Goal: Information Seeking & Learning: Check status

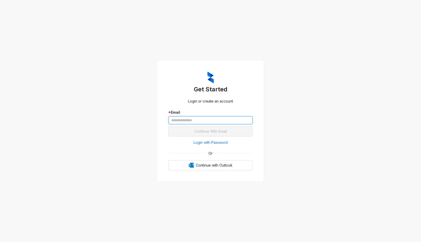
click at [193, 121] on input "text" at bounding box center [210, 120] width 84 height 8
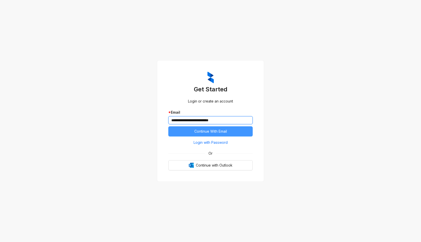
type input "**********"
click at [195, 134] on button "Continue With Email" at bounding box center [210, 131] width 84 height 10
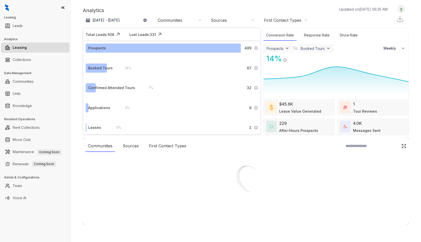
select select "******"
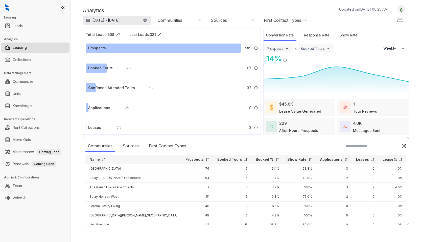
click at [101, 22] on p "[DATE] - [DATE]" at bounding box center [105, 20] width 27 height 5
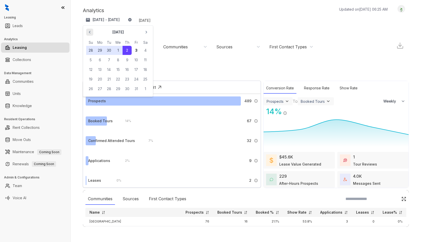
click at [87, 31] on icon "button" at bounding box center [89, 32] width 5 height 5
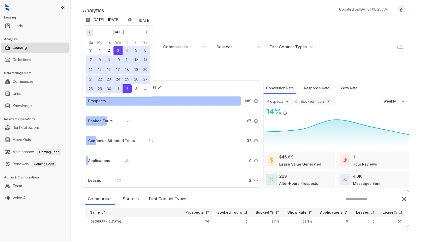
click at [87, 31] on icon "button" at bounding box center [89, 32] width 5 height 5
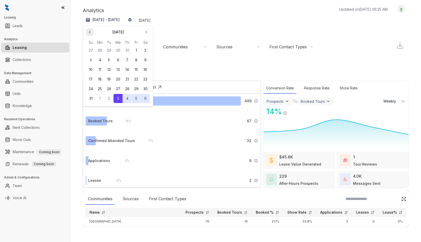
click at [87, 31] on icon "button" at bounding box center [89, 32] width 5 height 5
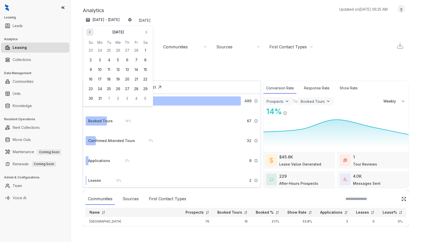
click at [87, 31] on icon "button" at bounding box center [89, 32] width 5 height 5
click at [118, 49] on button "1" at bounding box center [117, 50] width 9 height 9
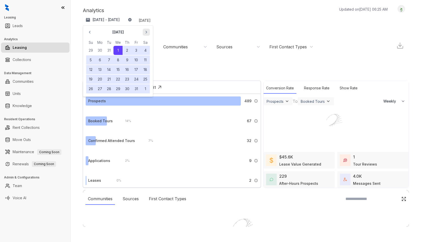
click at [145, 32] on div "Analytics Updated on [DATE] 06:25 AM Jan 1, 2025 - [DATE] [DATE] Su Mo Tu We Th…" at bounding box center [246, 121] width 350 height 242
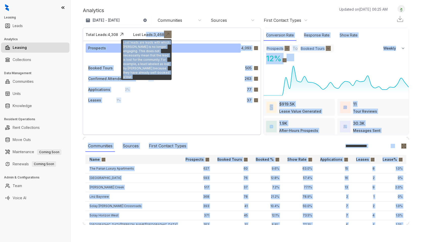
click at [145, 32] on div "Lost Leads: 3,468" at bounding box center [148, 34] width 31 height 5
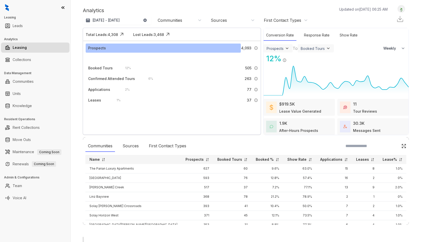
click at [135, 237] on div at bounding box center [246, 237] width 326 height 0
click at [226, 19] on div "Sources" at bounding box center [219, 20] width 16 height 6
drag, startPoint x: 246, startPoint y: 13, endPoint x: 255, endPoint y: 9, distance: 10.1
click at [246, 13] on div "Analytics Updated on [DATE] 06:25 AM" at bounding box center [238, 11] width 310 height 8
click at [286, 21] on div "First Contact Types" at bounding box center [282, 20] width 37 height 6
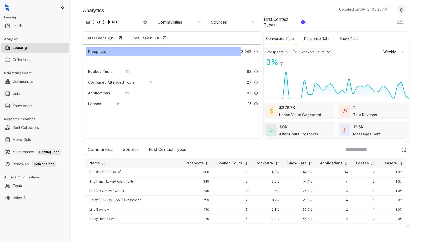
click at [229, 21] on div "Sources" at bounding box center [233, 22] width 44 height 6
click at [233, 6] on div "Analytics Updated on [DATE] 06:26 AM Jan 1, 2025 - [DATE] [DATE] Last 7 days La…" at bounding box center [246, 17] width 326 height 24
click at [133, 150] on div "Sources" at bounding box center [130, 150] width 21 height 12
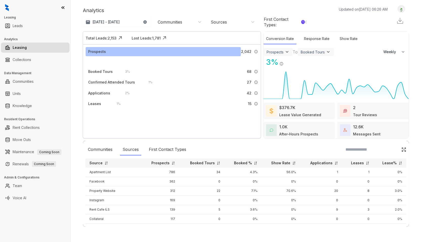
click at [269, 21] on div "First Contact Types : 1" at bounding box center [284, 21] width 41 height 11
click at [329, 15] on div "[DATE] - [DATE] [DATE] Last 7 days Last 30 days Month to date Year to date Comm…" at bounding box center [246, 22] width 326 height 14
